Goal: Task Accomplishment & Management: Use online tool/utility

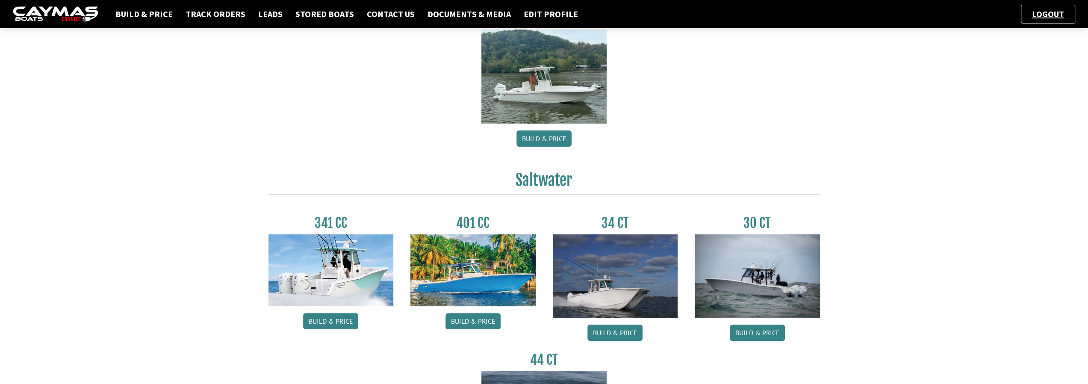
scroll to position [257, 0]
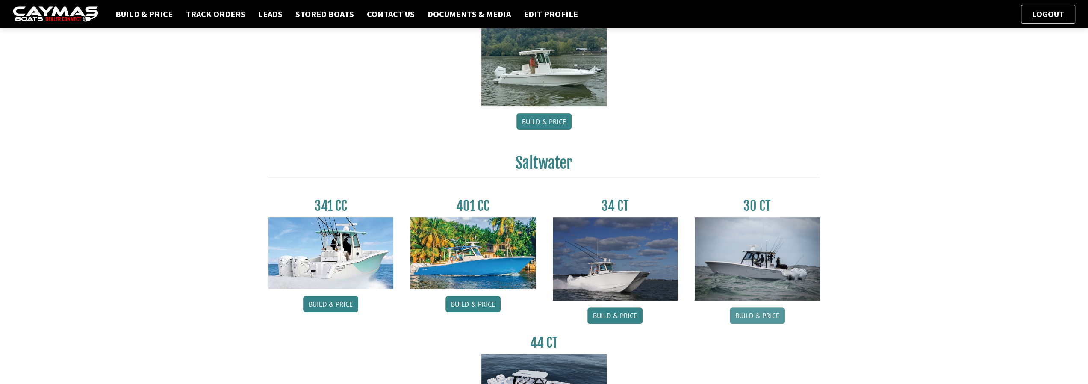
click at [759, 317] on link "Build & Price" at bounding box center [757, 315] width 55 height 16
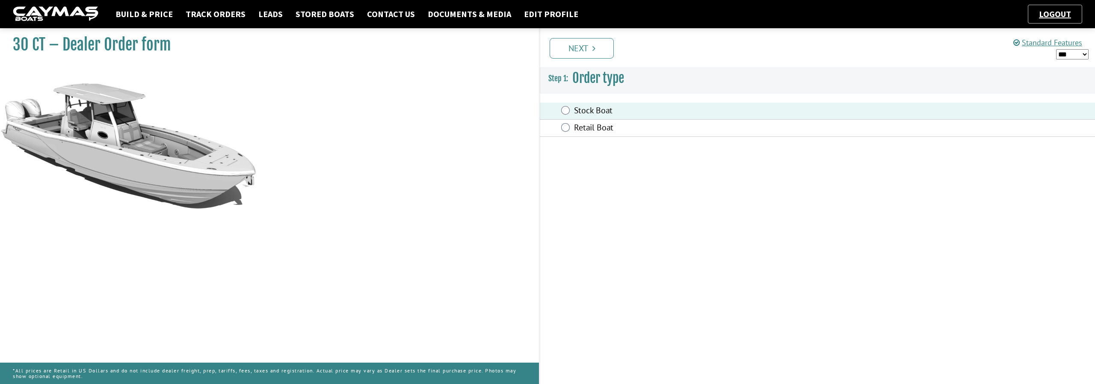
click at [1085, 53] on select "*** ****** ******" at bounding box center [1072, 54] width 32 height 11
select select "*"
click at [1056, 49] on select "*** ****** ******" at bounding box center [1072, 54] width 32 height 11
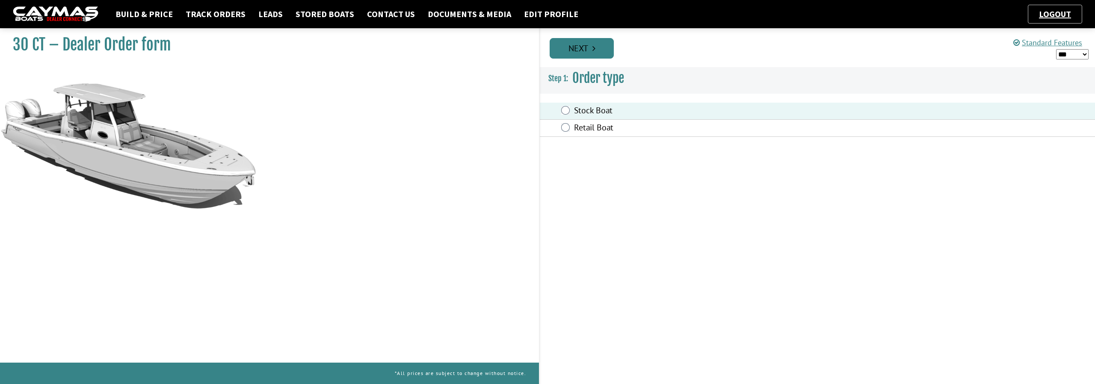
click at [596, 56] on link "Next" at bounding box center [581, 48] width 64 height 21
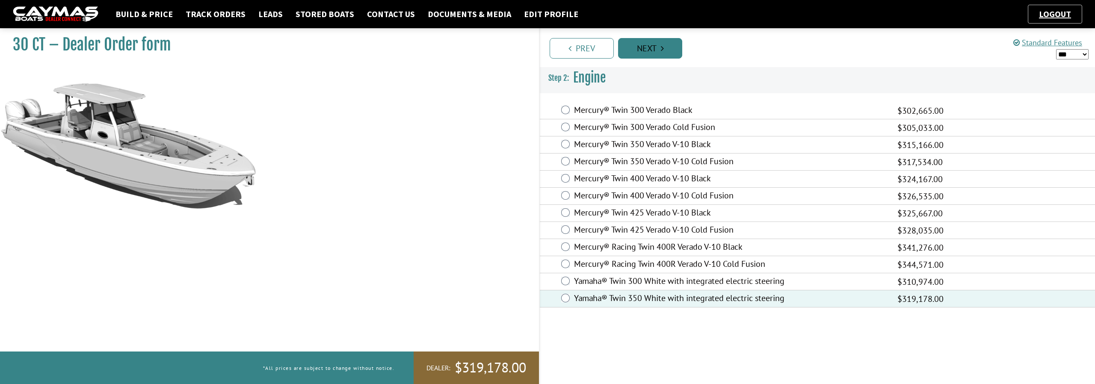
click at [643, 49] on link "Next" at bounding box center [650, 48] width 64 height 21
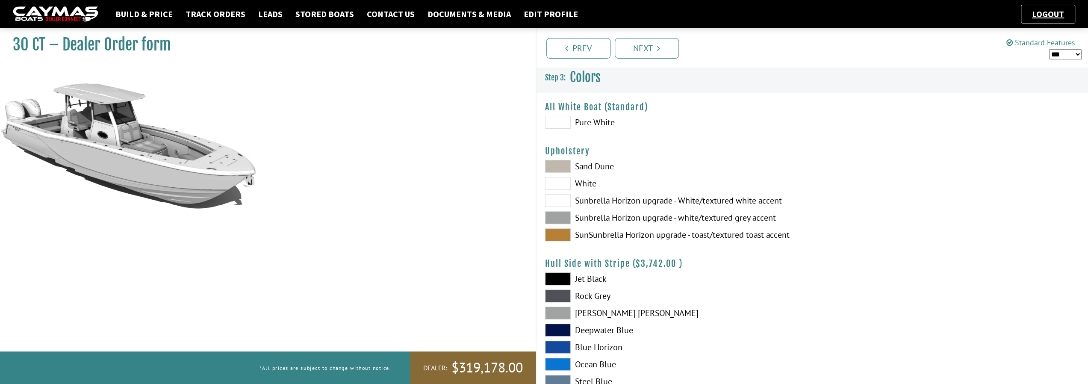
click at [563, 118] on span at bounding box center [558, 122] width 26 height 13
click at [559, 219] on span at bounding box center [558, 217] width 26 height 13
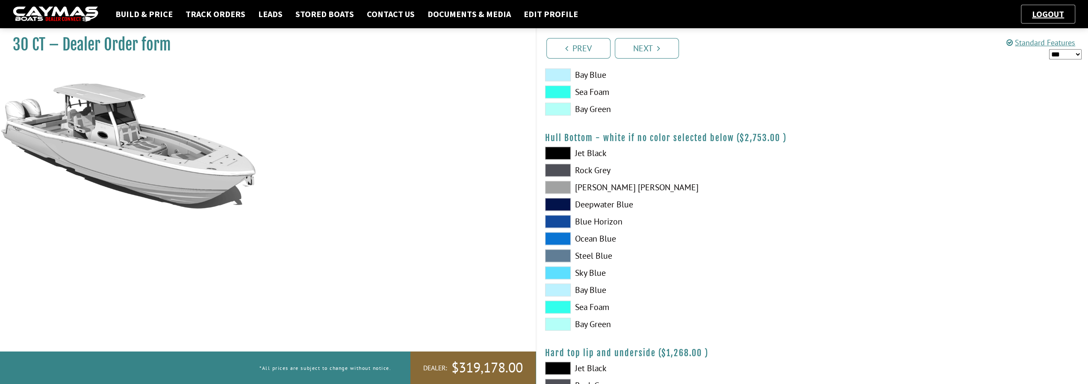
scroll to position [684, 0]
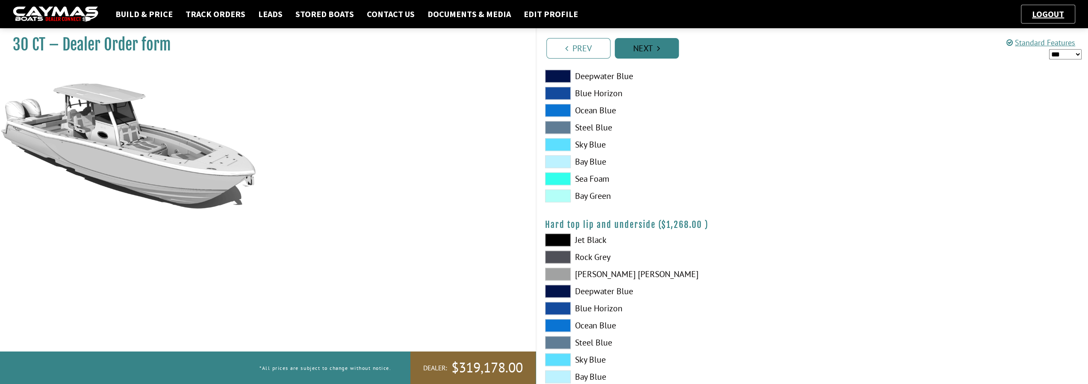
click at [661, 49] on link "Next" at bounding box center [647, 48] width 64 height 21
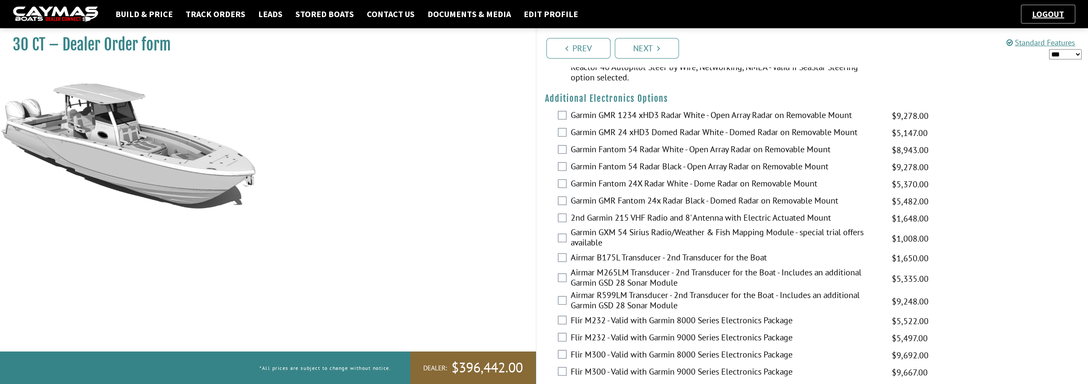
scroll to position [1411, 0]
